Goal: Information Seeking & Learning: Learn about a topic

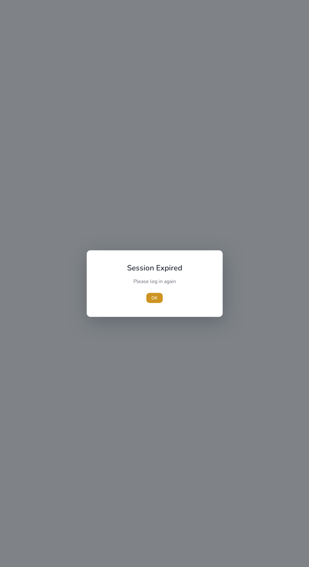
click at [159, 298] on span "button" at bounding box center [154, 297] width 16 height 15
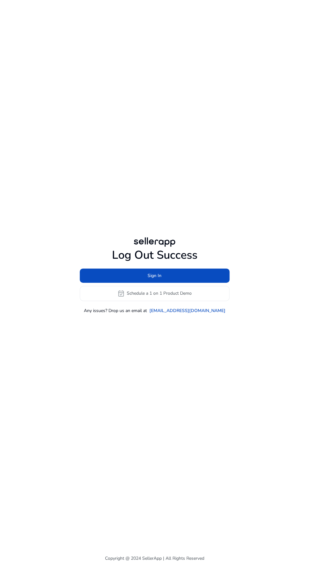
click at [173, 283] on span at bounding box center [155, 275] width 150 height 15
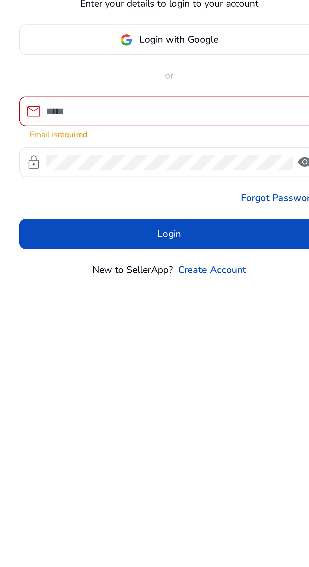
type input "**********"
click button "Login" at bounding box center [155, 337] width 140 height 14
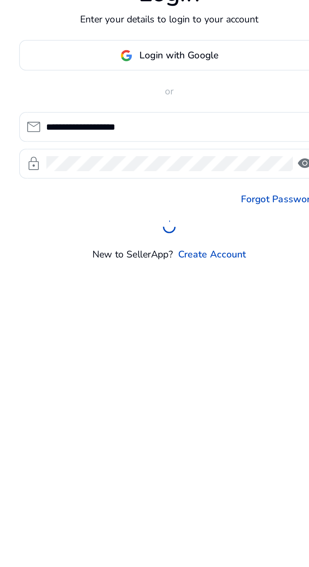
scroll to position [7, 0]
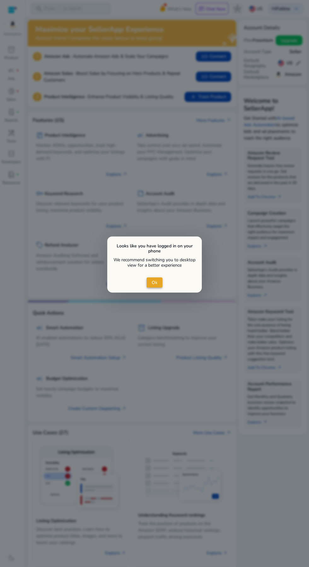
click at [157, 277] on span "close dialog" at bounding box center [155, 282] width 16 height 15
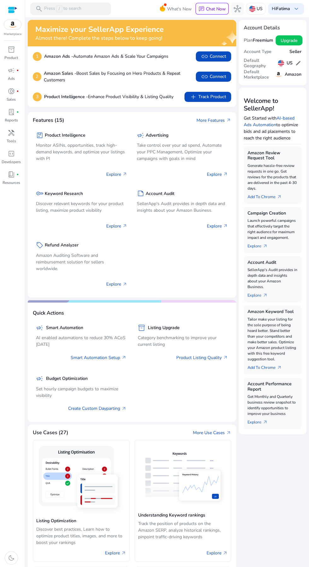
scroll to position [44, 0]
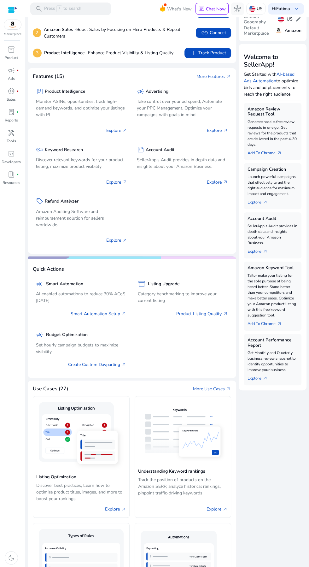
click at [93, 170] on p "Discover relevant keywords for your product listing, maximize product visibility" at bounding box center [81, 162] width 91 height 13
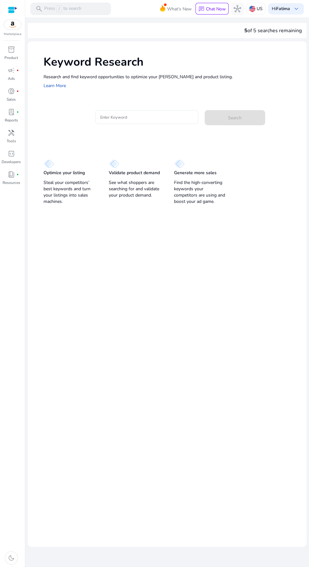
click at [171, 117] on input "Enter Keyword" at bounding box center [146, 117] width 93 height 7
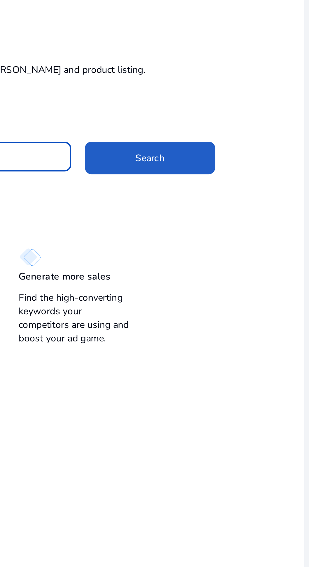
type input "**********"
click at [246, 119] on span at bounding box center [235, 117] width 61 height 15
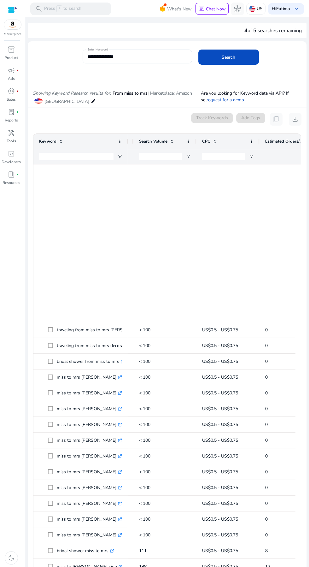
scroll to position [327, 0]
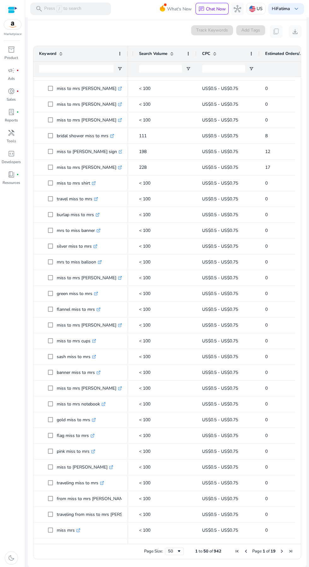
click at [279, 551] on span "Next Page" at bounding box center [281, 550] width 5 height 5
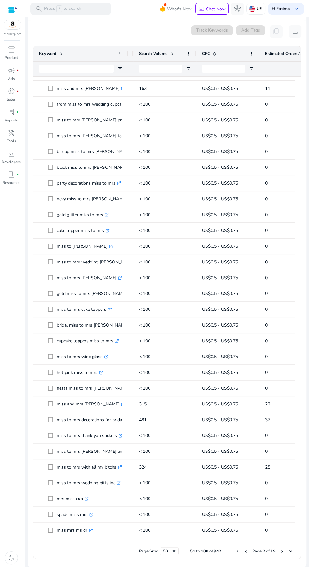
click at [279, 551] on span "Next Page" at bounding box center [281, 550] width 5 height 5
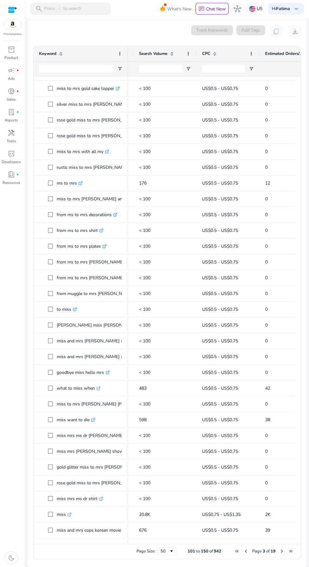
click at [279, 551] on span "Next Page" at bounding box center [281, 550] width 5 height 5
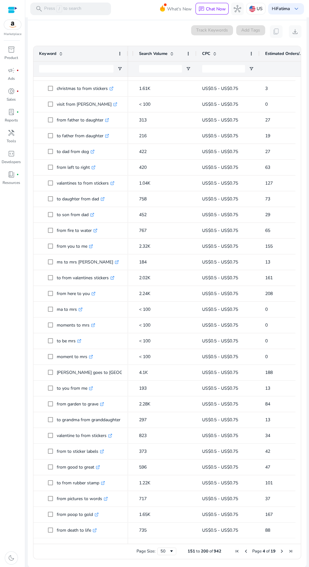
click at [279, 551] on span "Next Page" at bounding box center [281, 550] width 5 height 5
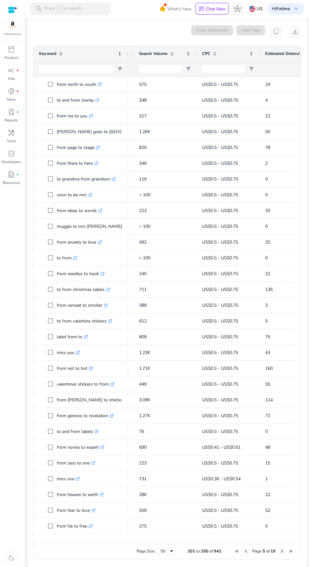
scroll to position [0, 0]
